Goal: Task Accomplishment & Management: Use online tool/utility

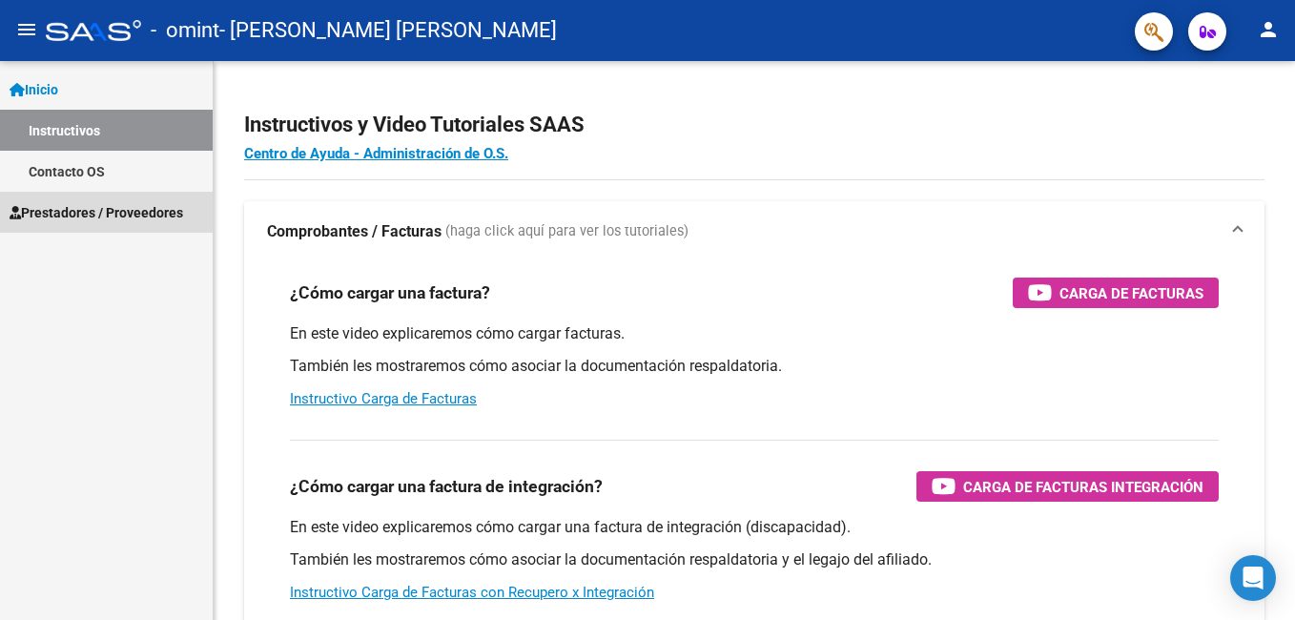
click at [66, 209] on span "Prestadores / Proveedores" at bounding box center [97, 212] width 174 height 21
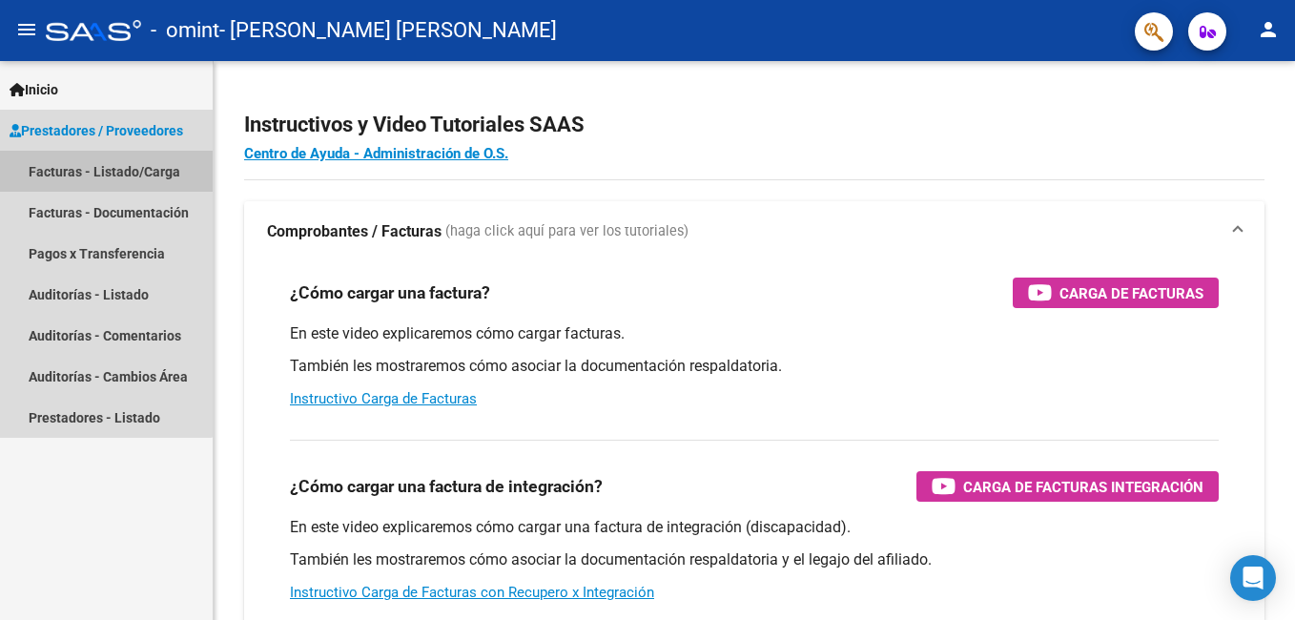
click at [69, 174] on link "Facturas - Listado/Carga" at bounding box center [106, 171] width 213 height 41
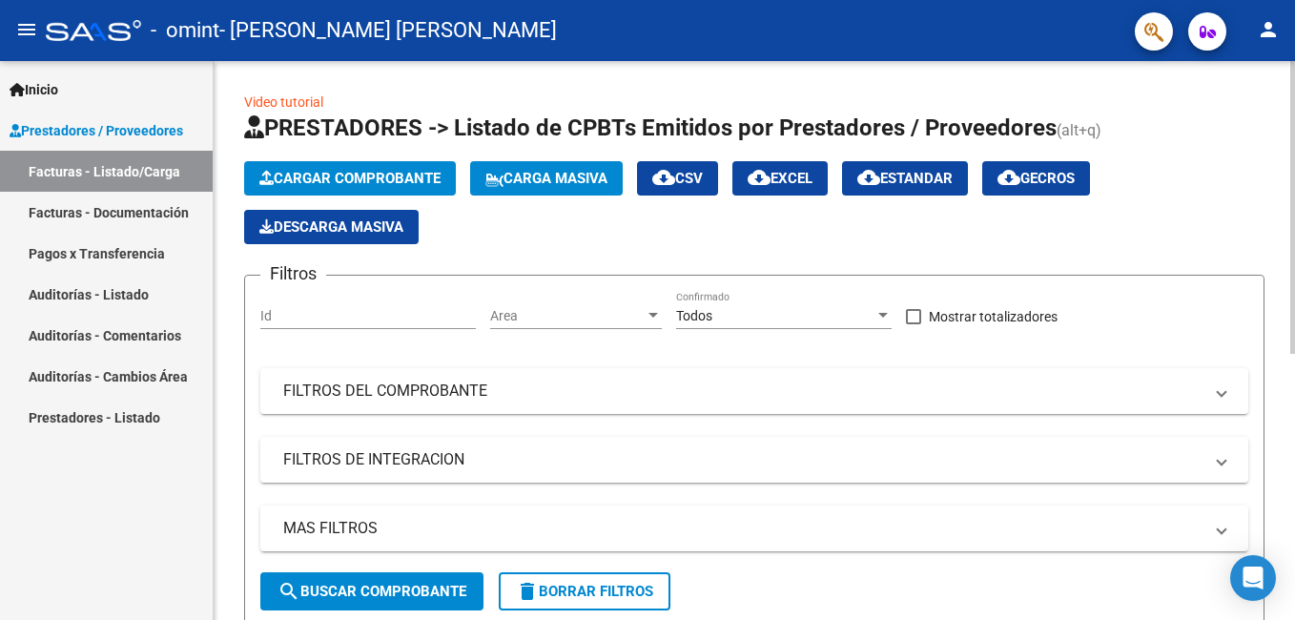
click at [382, 184] on span "Cargar Comprobante" at bounding box center [349, 178] width 181 height 17
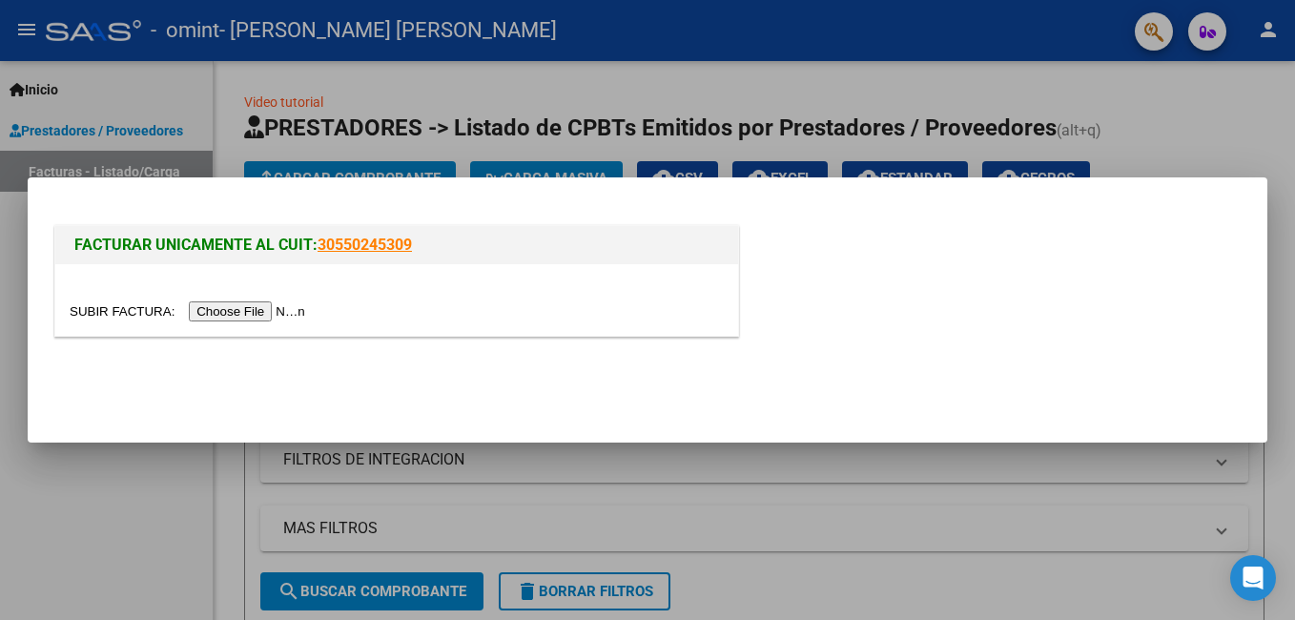
click at [1147, 113] on div at bounding box center [647, 310] width 1295 height 620
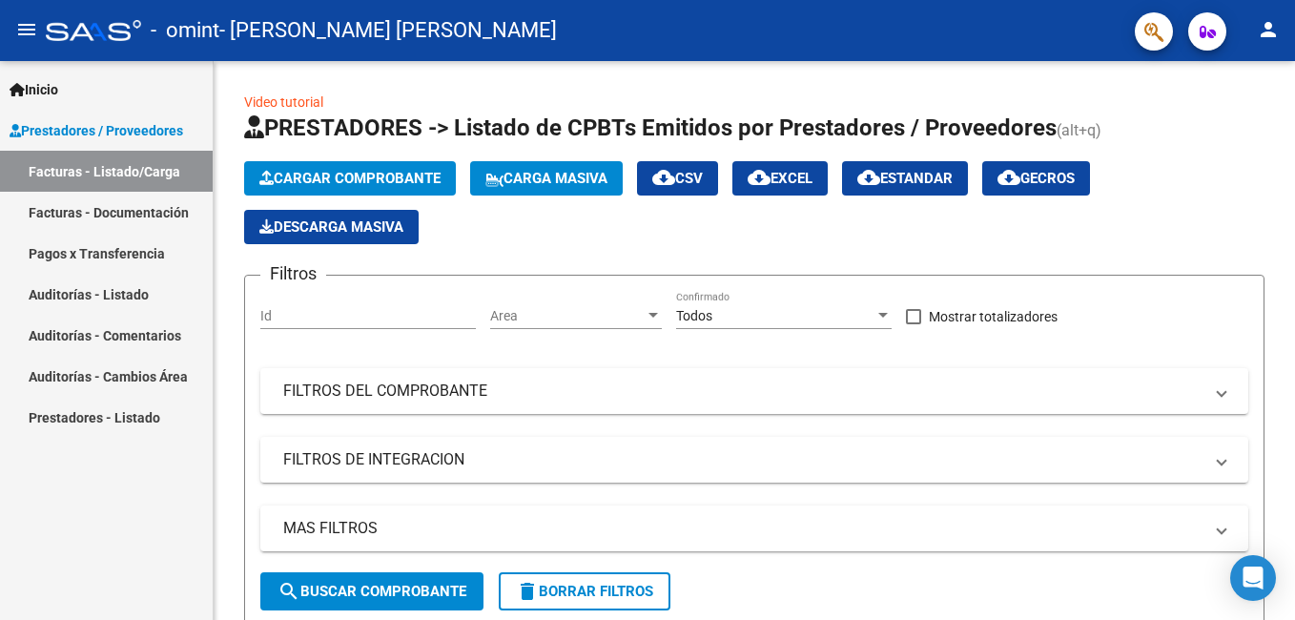
drag, startPoint x: 1266, startPoint y: 34, endPoint x: 1266, endPoint y: 47, distance: 12.4
click at [1266, 40] on mat-icon "person" at bounding box center [1268, 29] width 23 height 23
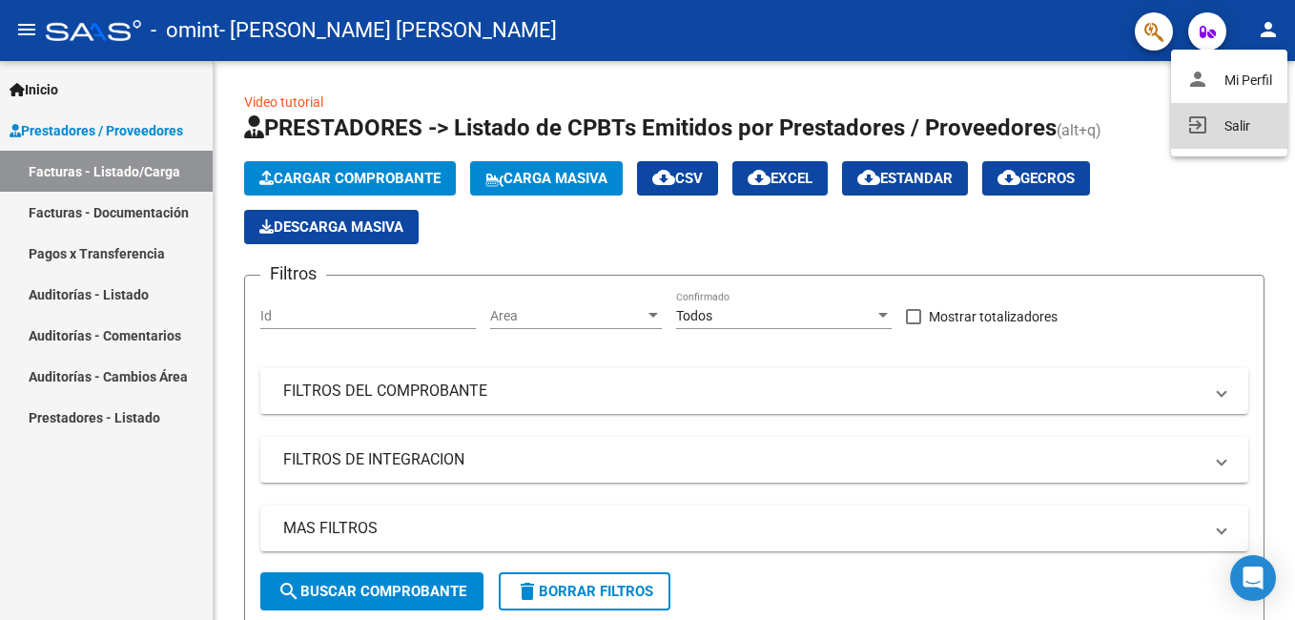
click at [1229, 128] on button "exit_to_app Salir" at bounding box center [1229, 126] width 116 height 46
